Goal: Information Seeking & Learning: Learn about a topic

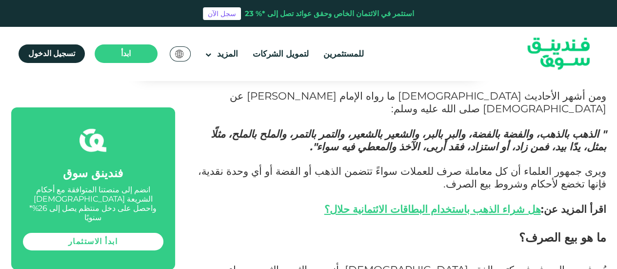
scroll to position [1611, 0]
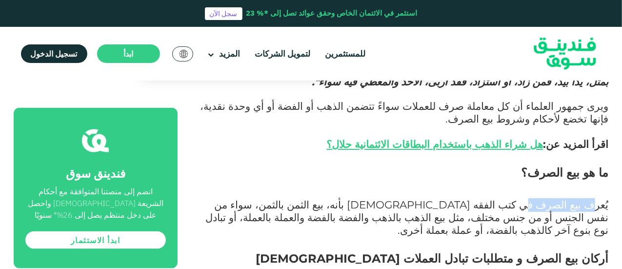
drag, startPoint x: 599, startPoint y: 179, endPoint x: 540, endPoint y: 179, distance: 59.1
click at [540, 198] on span "يُعرف بيع الصرف في كتب الفقه [DEMOGRAPHIC_DATA] بأنه، بيع الثمن بالثمن، سواء من…" at bounding box center [407, 217] width 403 height 38
click at [510, 198] on span "يُعرف بيع الصرف في كتب الفقه [DEMOGRAPHIC_DATA] بأنه، بيع الثمن بالثمن، سواء من…" at bounding box center [407, 217] width 403 height 38
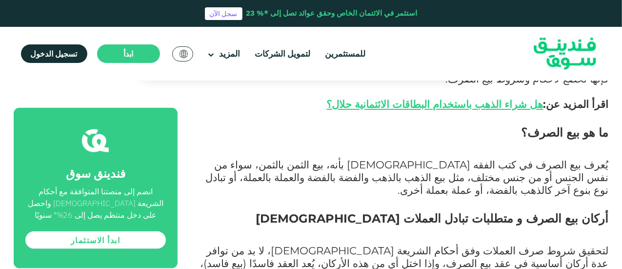
scroll to position [696, 0]
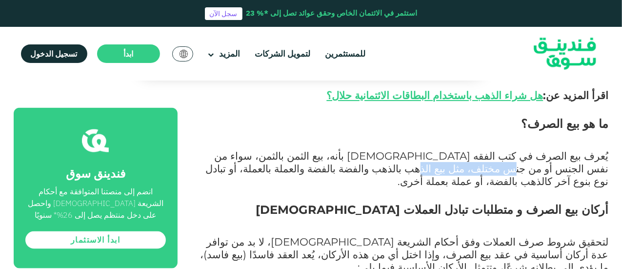
drag, startPoint x: 248, startPoint y: 126, endPoint x: 587, endPoint y: 139, distance: 338.5
click at [587, 149] on span "يُعرف بيع الصرف في كتب الفقه [DEMOGRAPHIC_DATA] بأنه، بيع الثمن بالثمن، سواء من…" at bounding box center [407, 168] width 403 height 38
copy span "مثل بيع الذهب بالذهب"
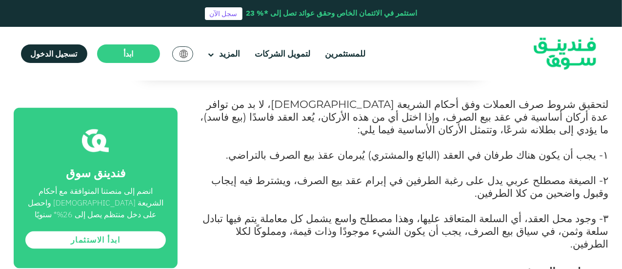
scroll to position [842, 0]
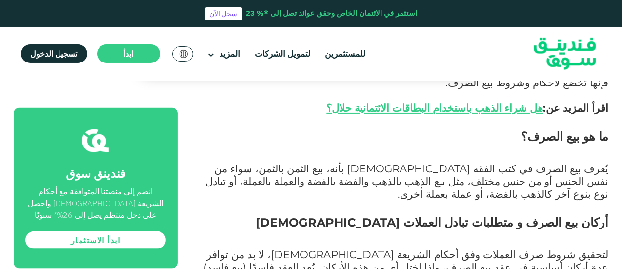
scroll to position [488, 0]
